Goal: Manage account settings

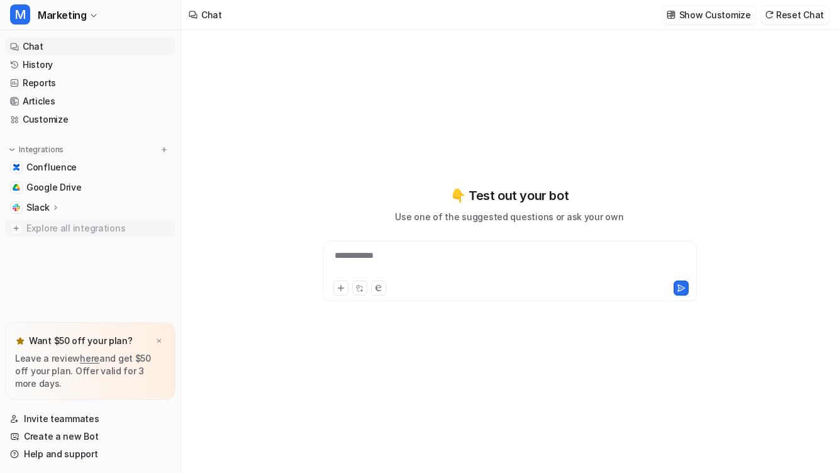
type textarea "**********"
click at [70, 9] on span "Marketing" at bounding box center [62, 15] width 48 height 18
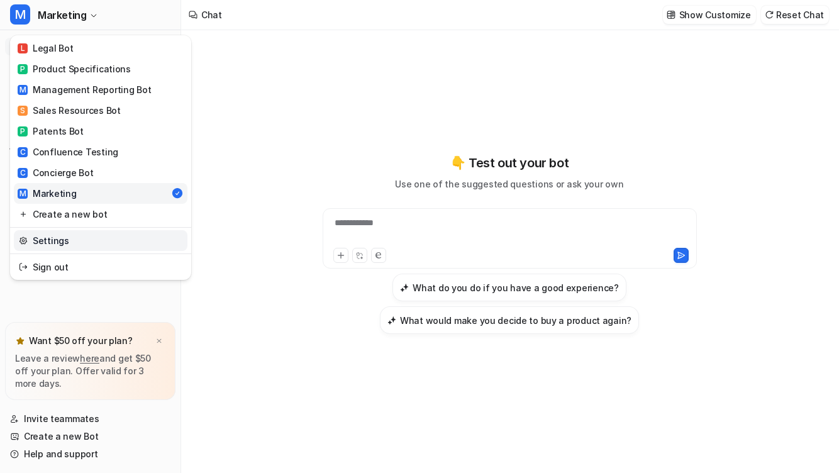
click at [63, 243] on link "Settings" at bounding box center [101, 240] width 174 height 21
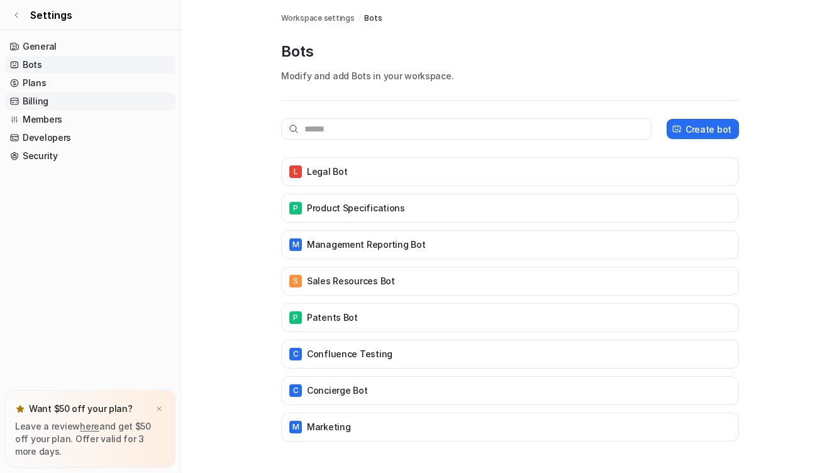
click at [34, 100] on link "Billing" at bounding box center [90, 101] width 170 height 18
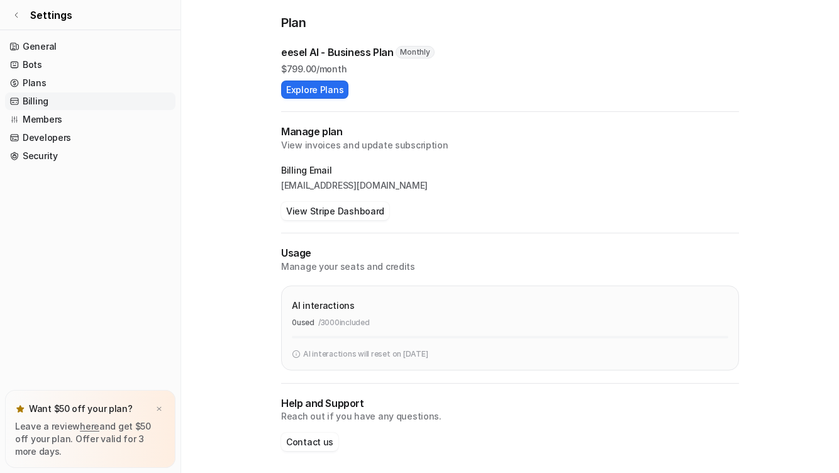
scroll to position [104, 0]
click at [325, 208] on button "View Stripe Dashboard" at bounding box center [335, 212] width 108 height 18
